Goal: Navigation & Orientation: Find specific page/section

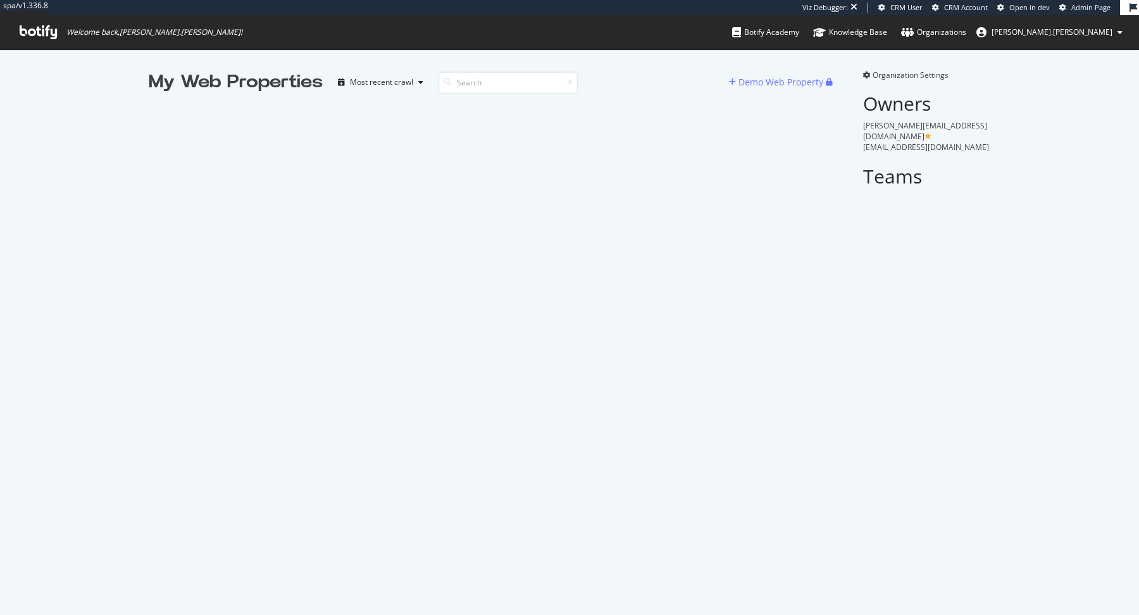
scroll to position [615, 1139]
click at [1091, 5] on span "Admin Page" at bounding box center [1090, 7] width 39 height 9
